Goal: Task Accomplishment & Management: Use online tool/utility

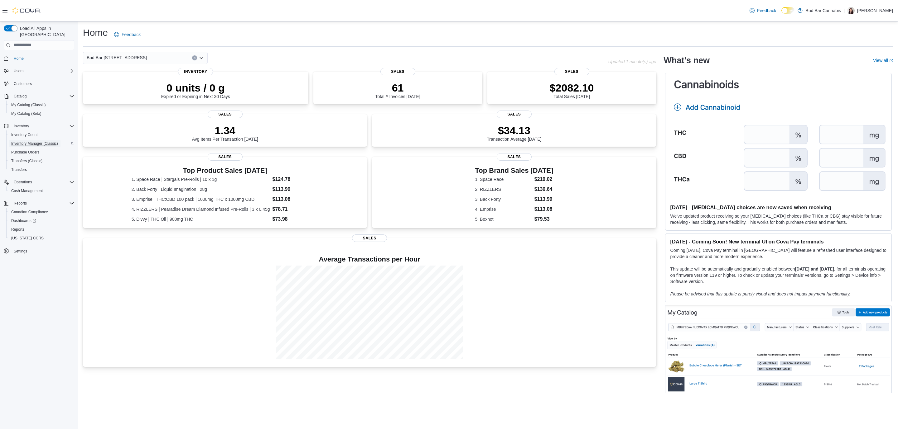
click at [41, 141] on span "Inventory Manager (Classic)" at bounding box center [34, 143] width 47 height 5
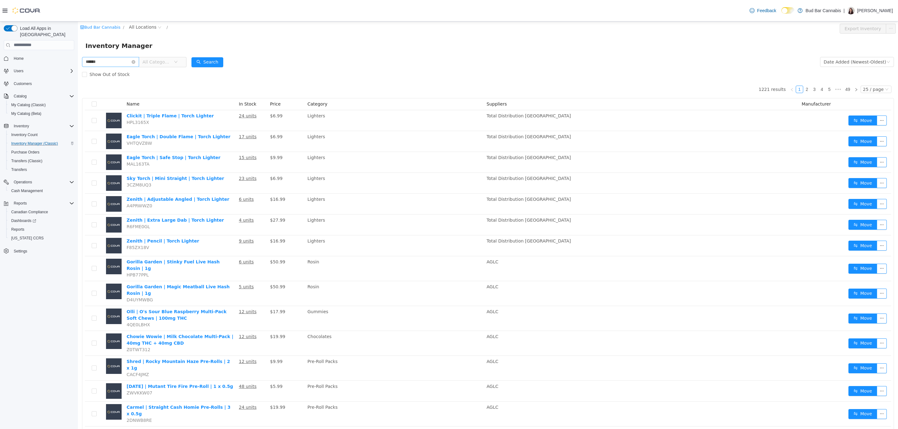
type input "******"
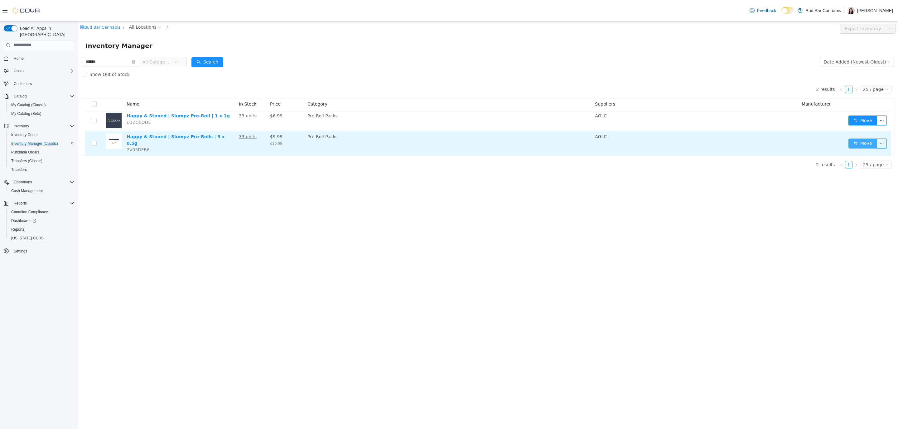
click at [860, 138] on button "Move" at bounding box center [862, 143] width 29 height 10
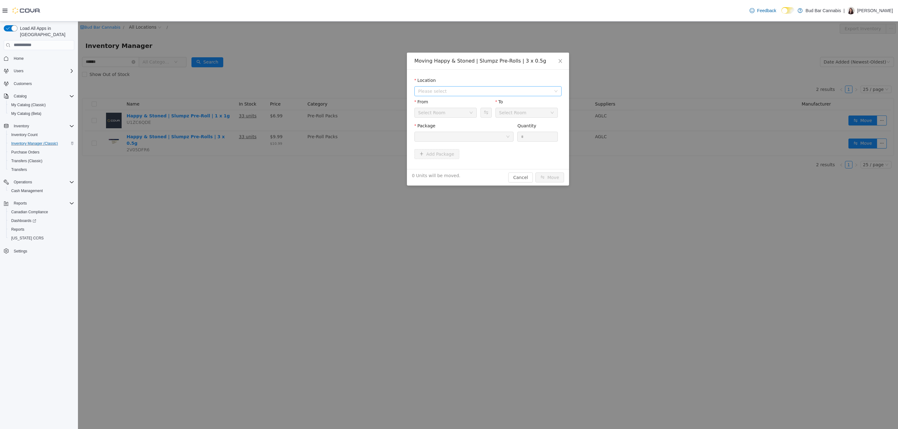
click at [461, 89] on span "Please select" at bounding box center [484, 91] width 133 height 6
click at [458, 123] on span "Bud Bar 14 ST NW" at bounding box center [461, 124] width 62 height 5
click at [512, 115] on div "Sales Room" at bounding box center [512, 112] width 26 height 9
click at [515, 144] on li "Product Return Room" at bounding box center [526, 145] width 62 height 10
click at [501, 140] on div at bounding box center [462, 136] width 88 height 9
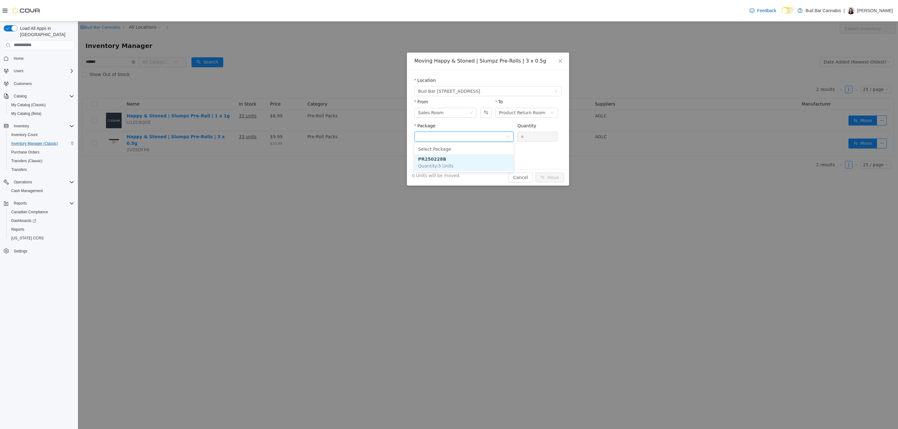
click at [486, 157] on li "PR250228B Quantity : 5 Units" at bounding box center [463, 162] width 99 height 17
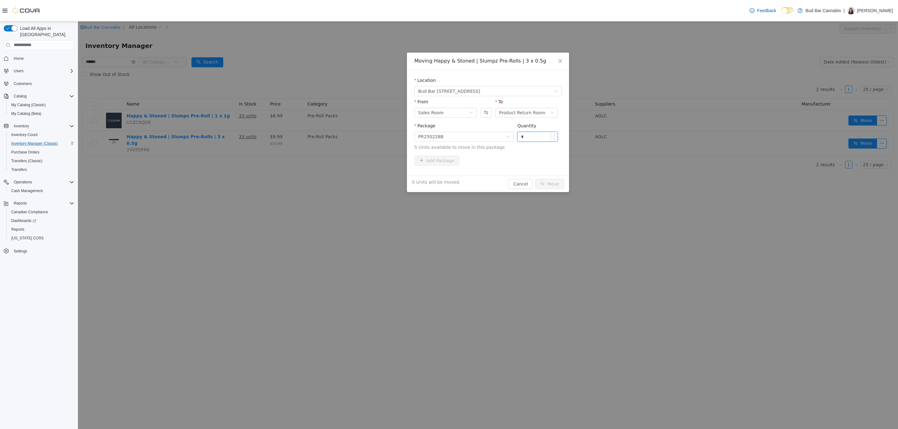
drag, startPoint x: 531, startPoint y: 137, endPoint x: 522, endPoint y: 136, distance: 9.4
click at [522, 136] on input "*" at bounding box center [537, 136] width 40 height 9
type input "*"
click at [546, 185] on button "Move" at bounding box center [549, 184] width 29 height 10
